Goal: Obtain resource: Download file/media

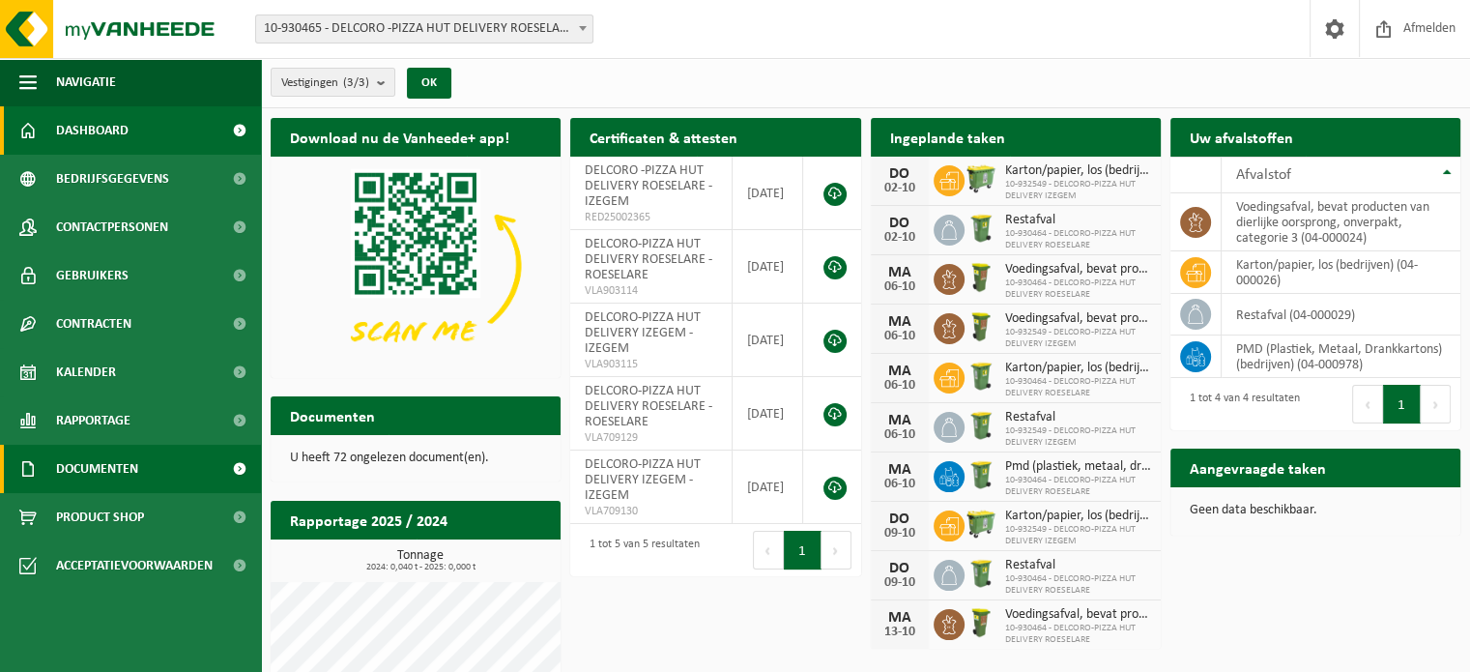
click at [96, 471] on span "Documenten" at bounding box center [97, 469] width 82 height 48
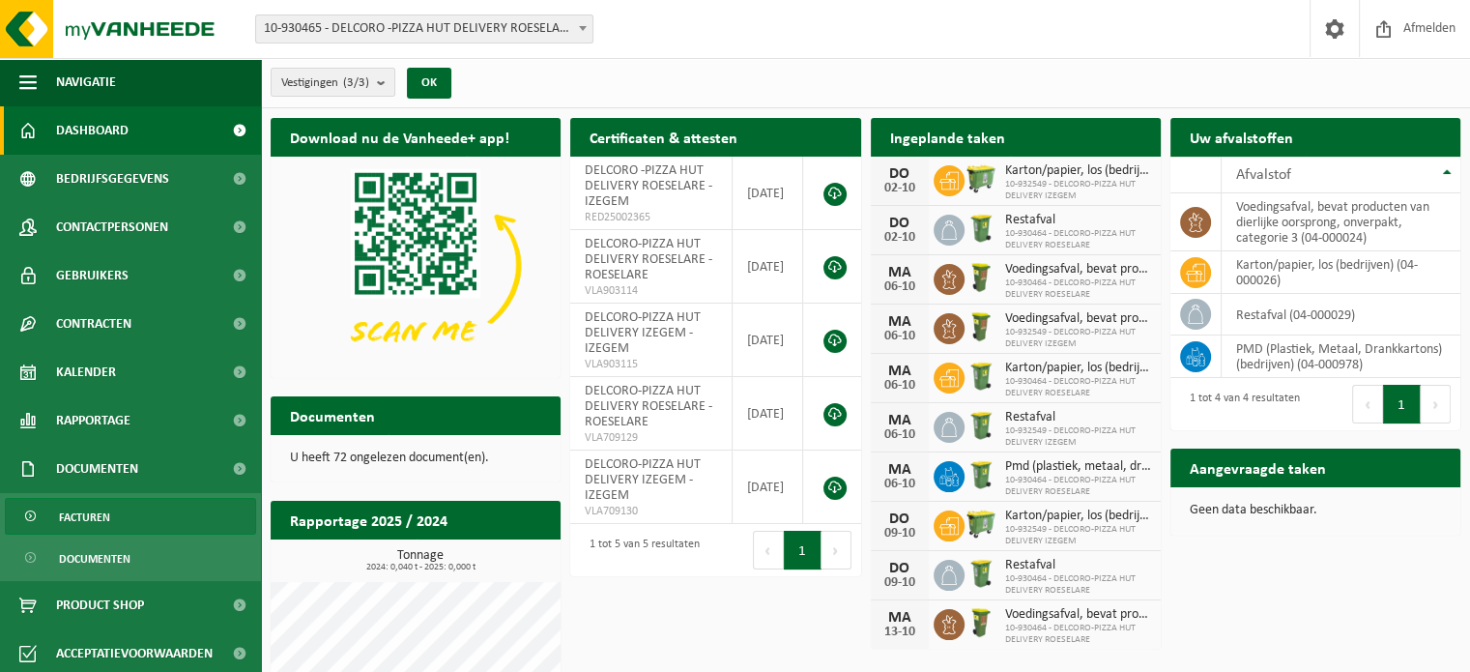
click at [102, 520] on span "Facturen" at bounding box center [84, 517] width 51 height 37
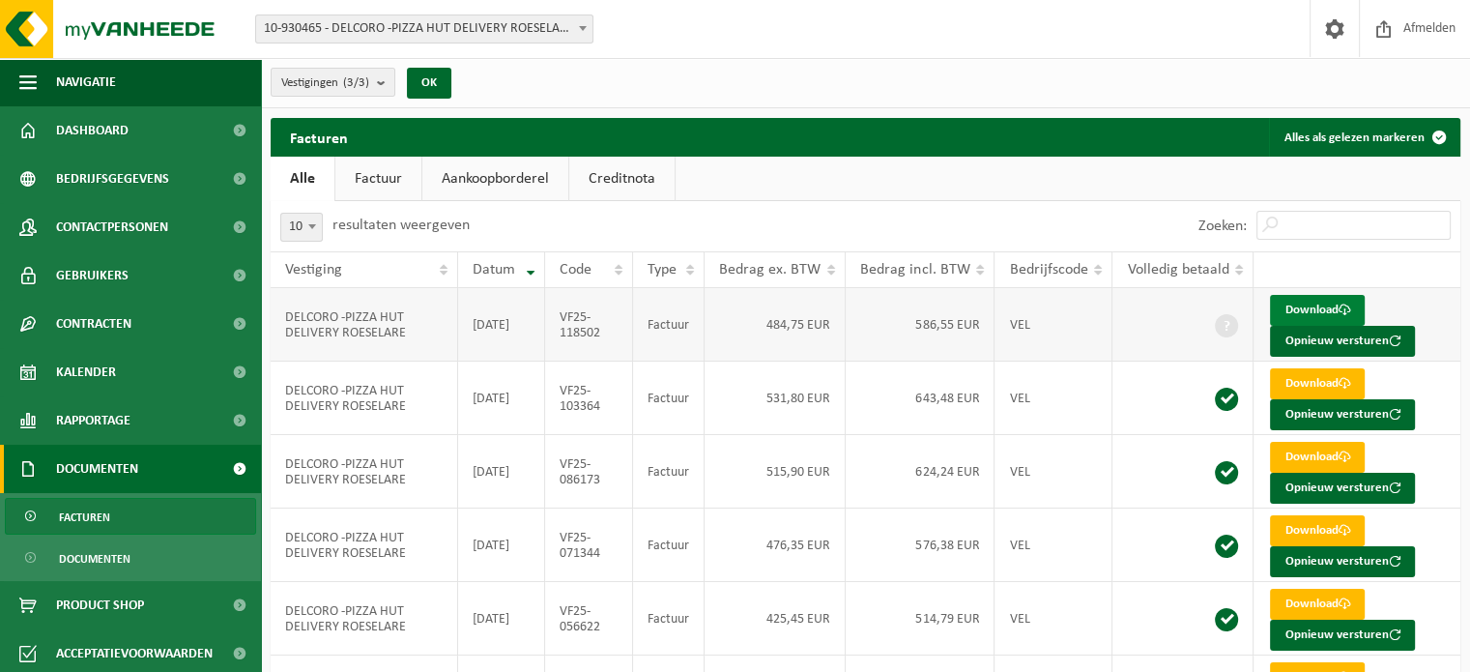
click at [1308, 306] on link "Download" at bounding box center [1317, 310] width 95 height 31
click at [878, 220] on div "Zoeken:" at bounding box center [1164, 226] width 596 height 50
